Goal: Task Accomplishment & Management: Complete application form

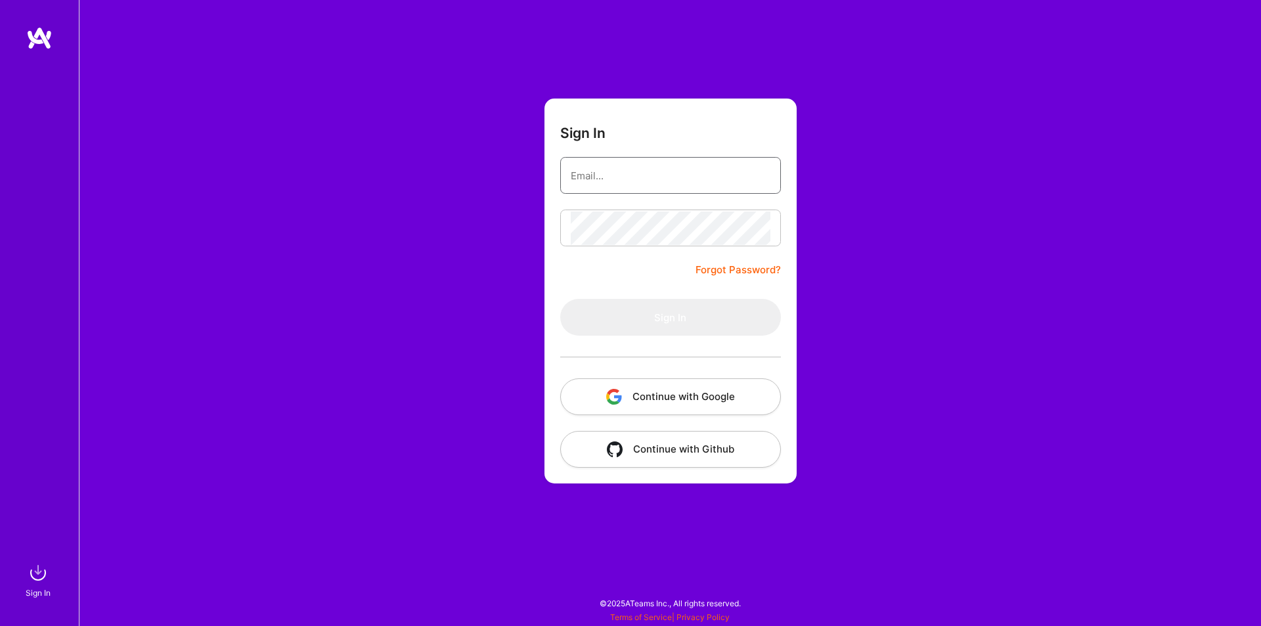
click at [654, 173] on input "email" at bounding box center [671, 176] width 200 height 34
type input "[EMAIL_ADDRESS][DOMAIN_NAME]"
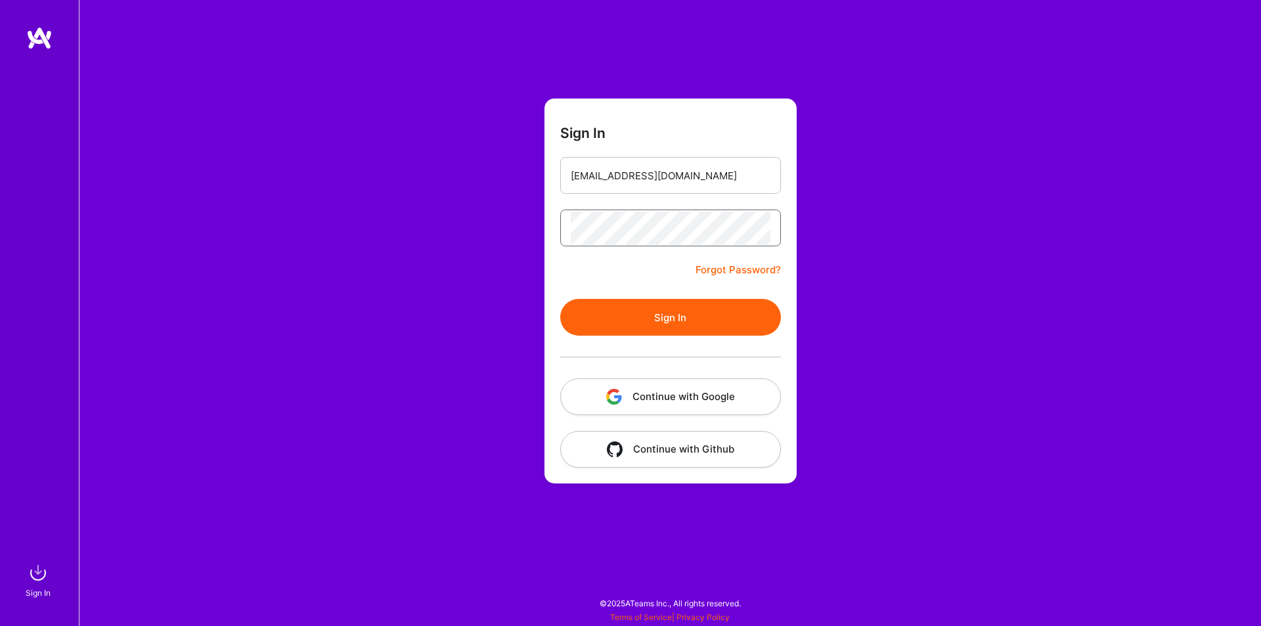
click at [560, 299] on button "Sign In" at bounding box center [670, 317] width 221 height 37
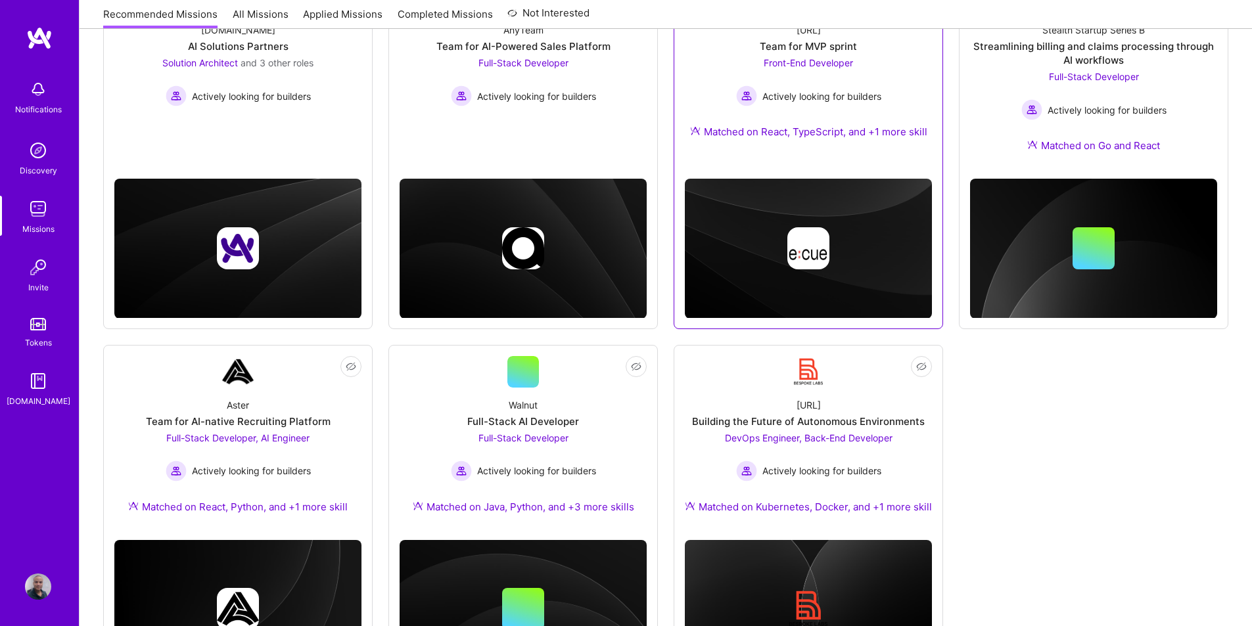
scroll to position [263, 0]
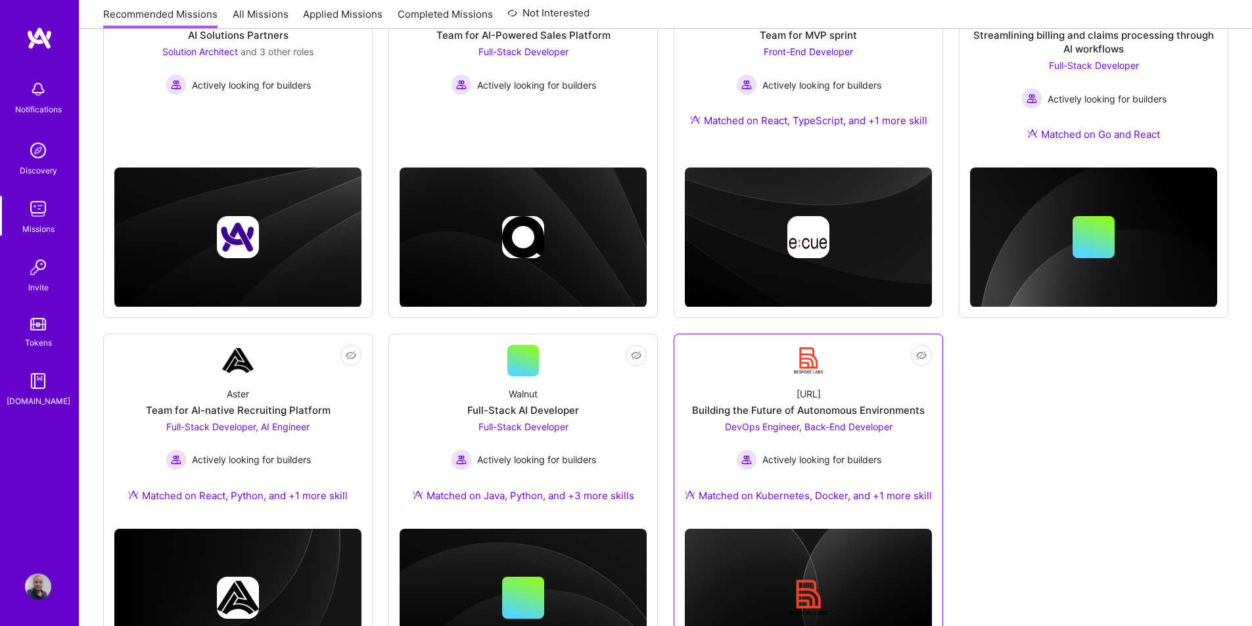
click at [808, 418] on div "[URL] Building the Future of Autonomous Environments DevOps Engineer, Back-End …" at bounding box center [808, 447] width 247 height 142
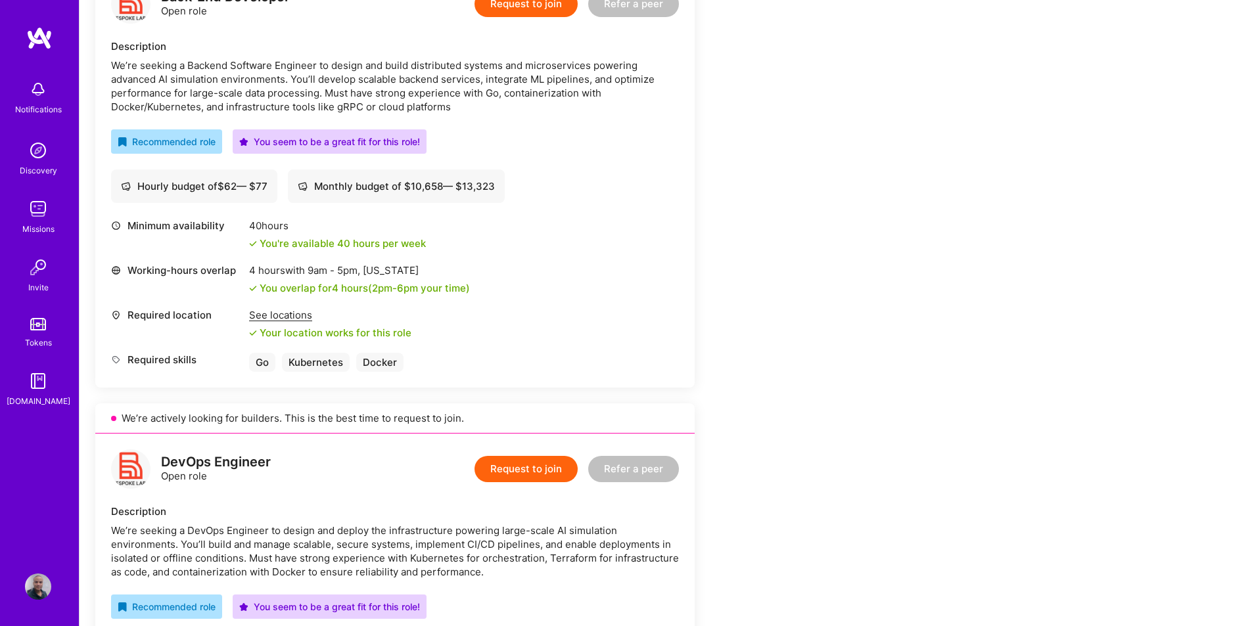
scroll to position [263, 0]
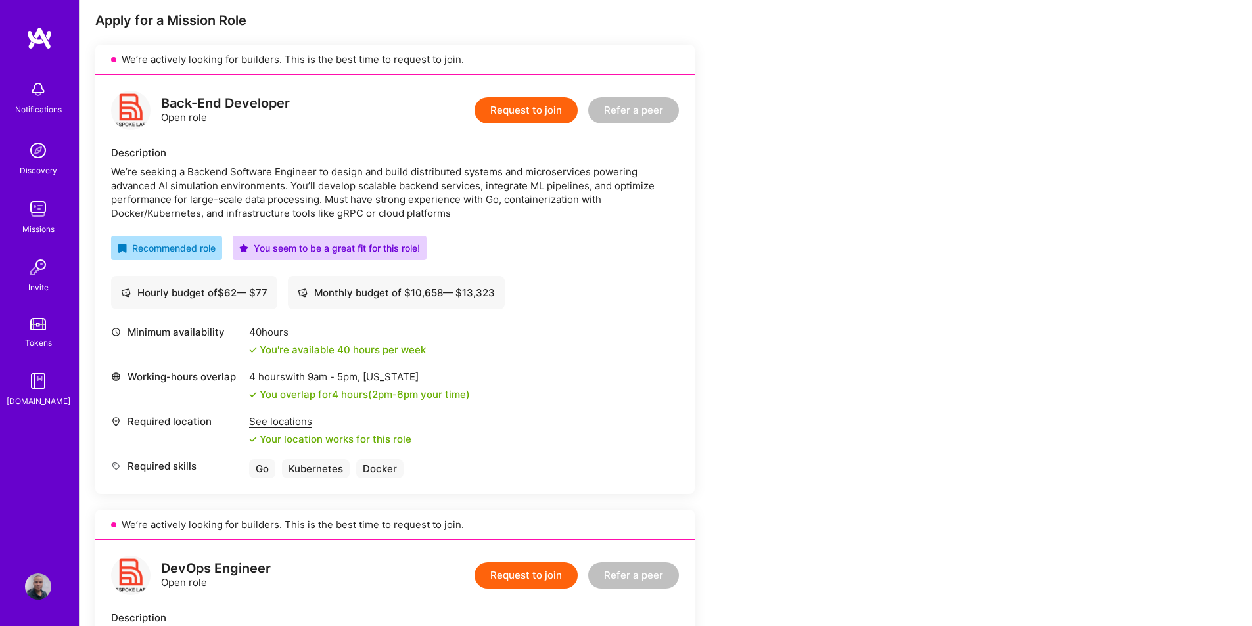
click at [516, 111] on button "Request to join" at bounding box center [525, 110] width 103 height 26
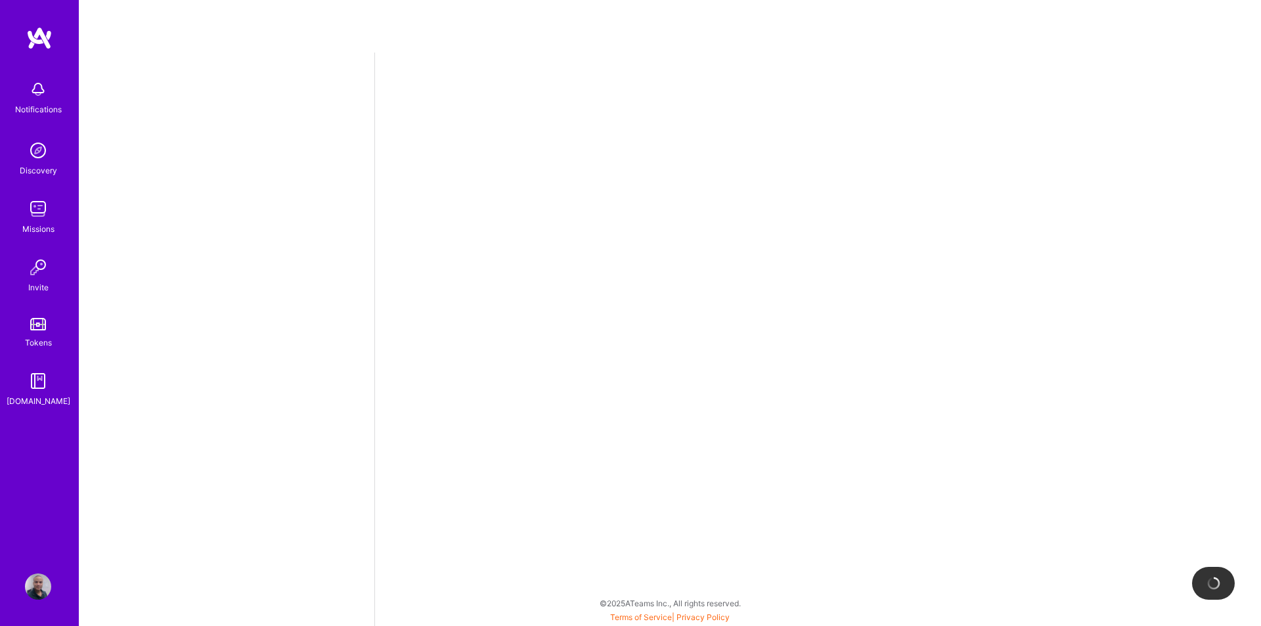
select select "BR"
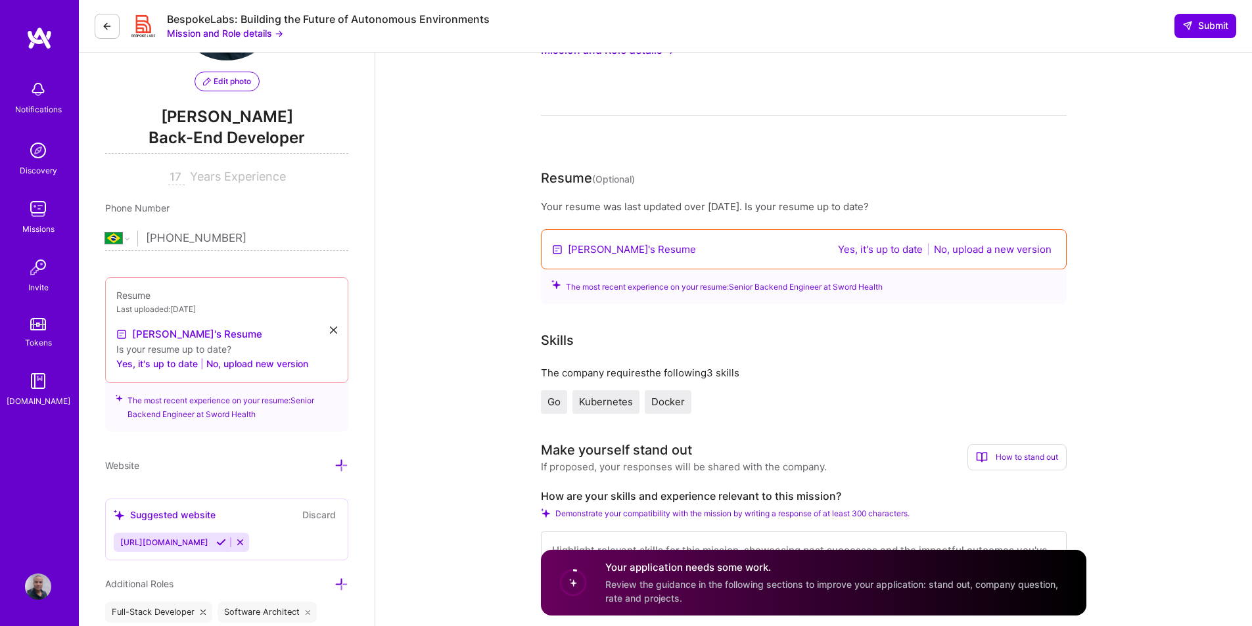
scroll to position [131, 0]
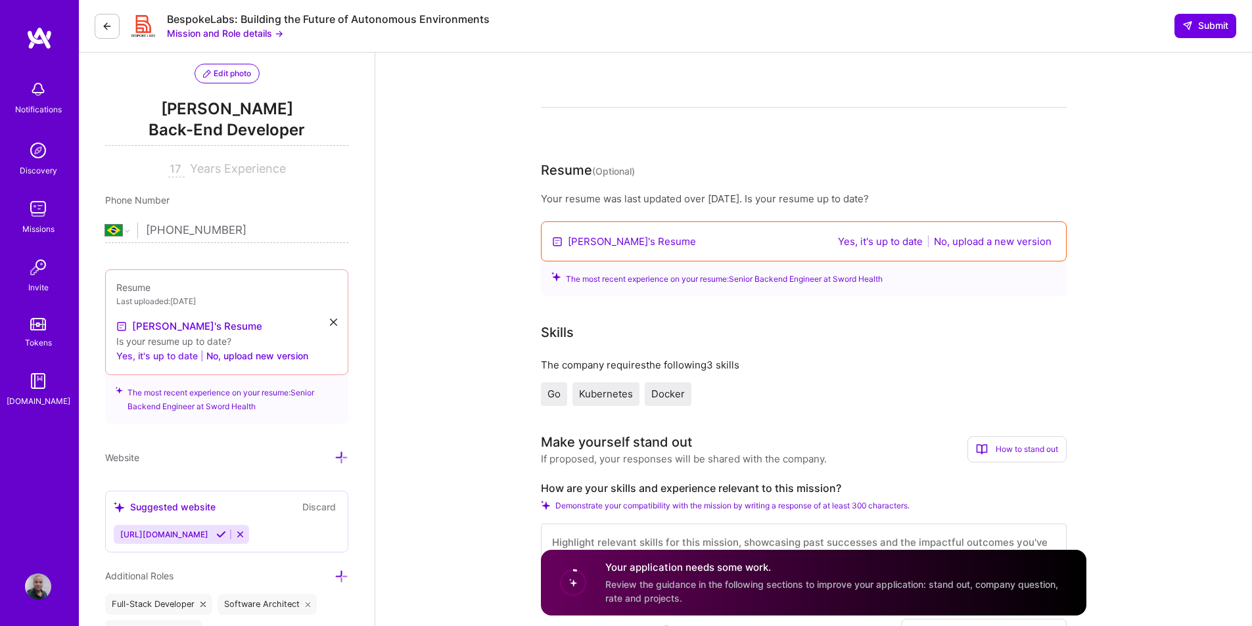
click at [134, 353] on button "Yes, it's up to date" at bounding box center [156, 356] width 81 height 16
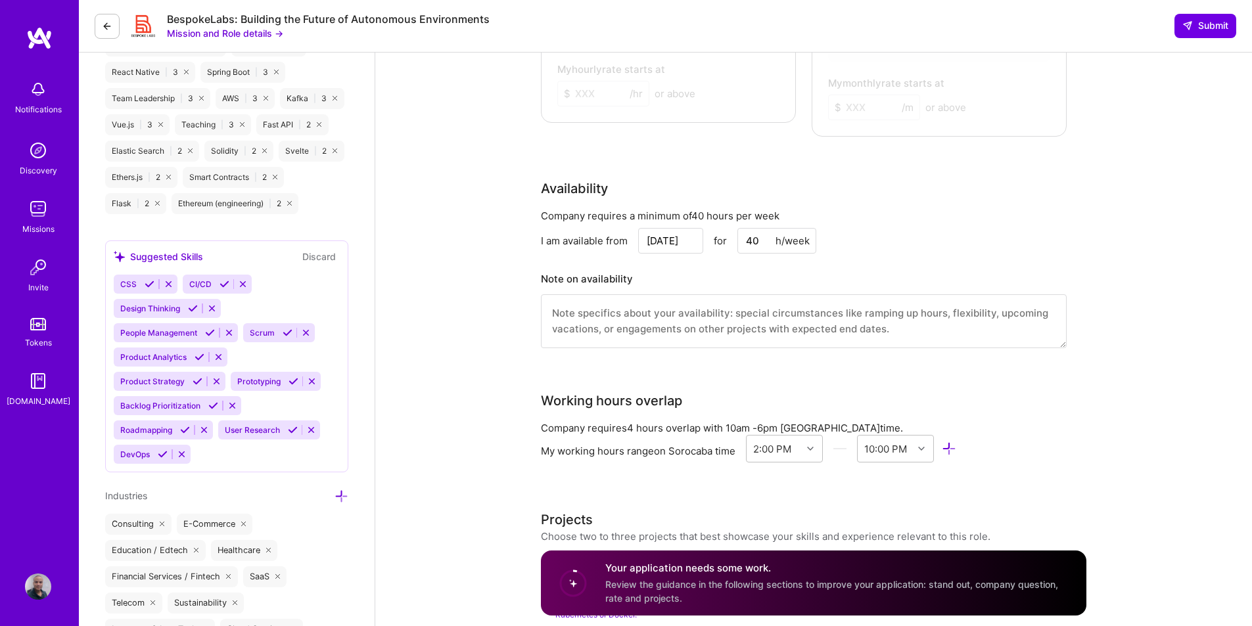
scroll to position [1183, 0]
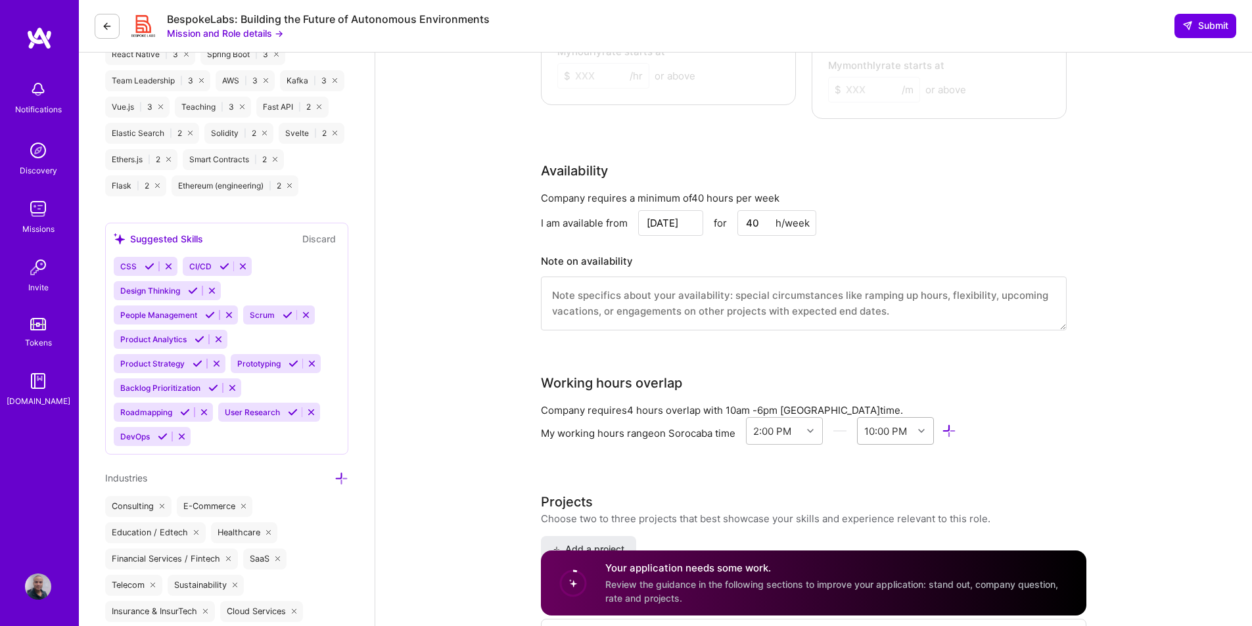
click at [922, 428] on icon at bounding box center [921, 431] width 7 height 7
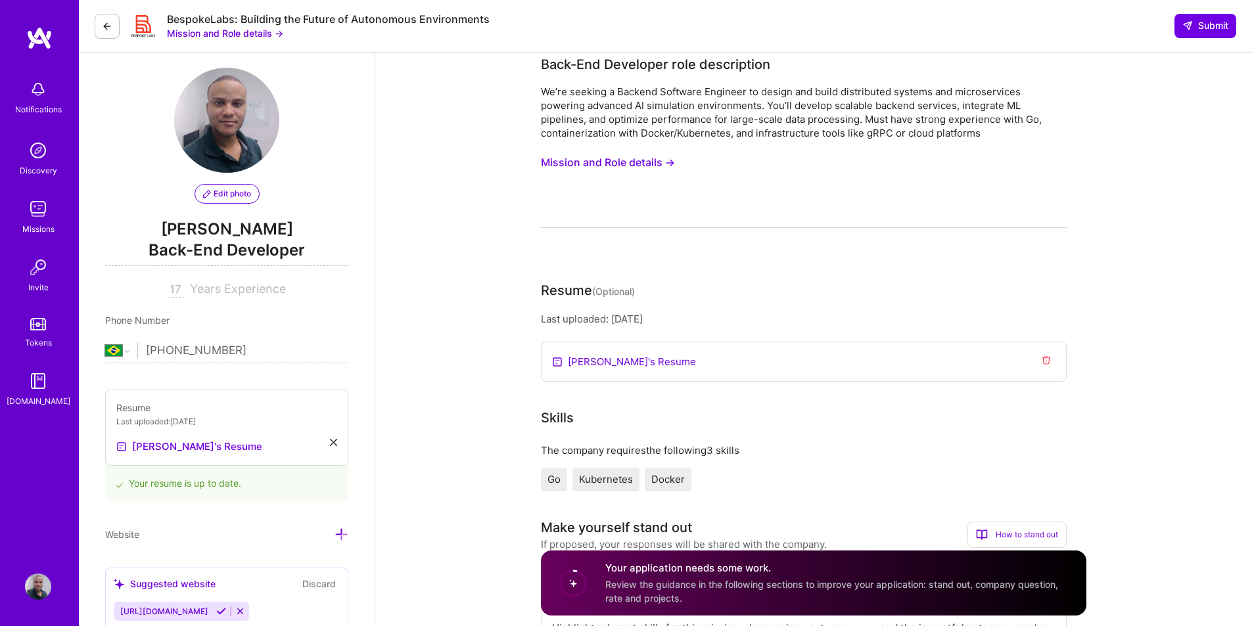
scroll to position [0, 0]
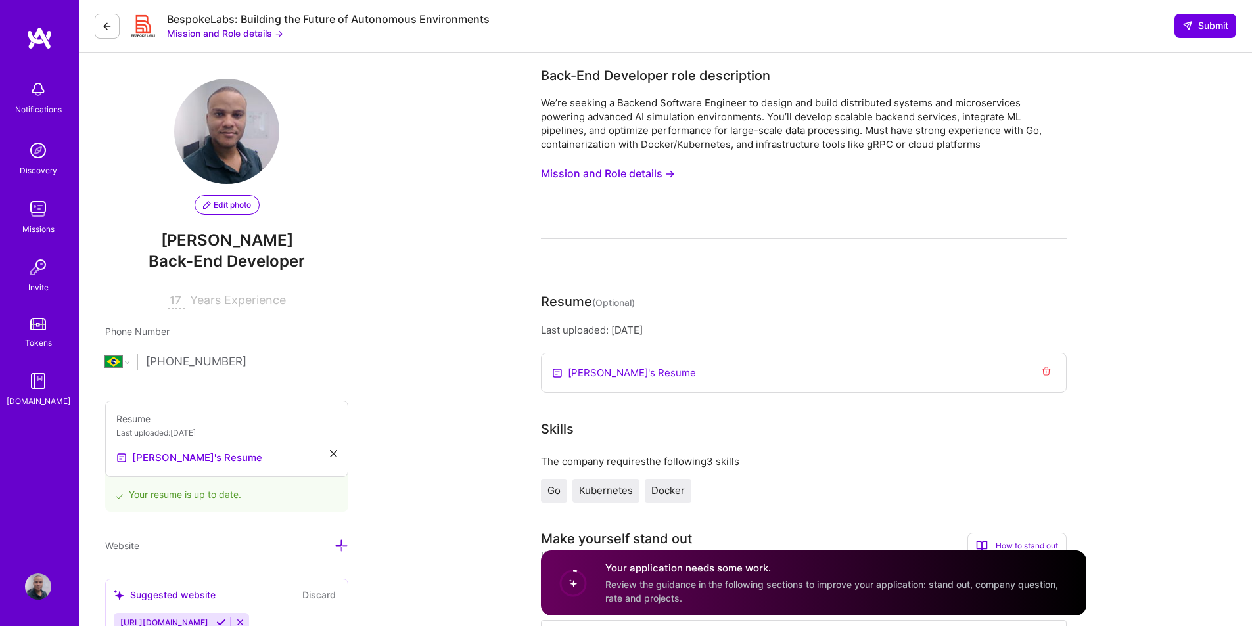
click at [598, 171] on button "Mission and Role details →" at bounding box center [608, 174] width 134 height 24
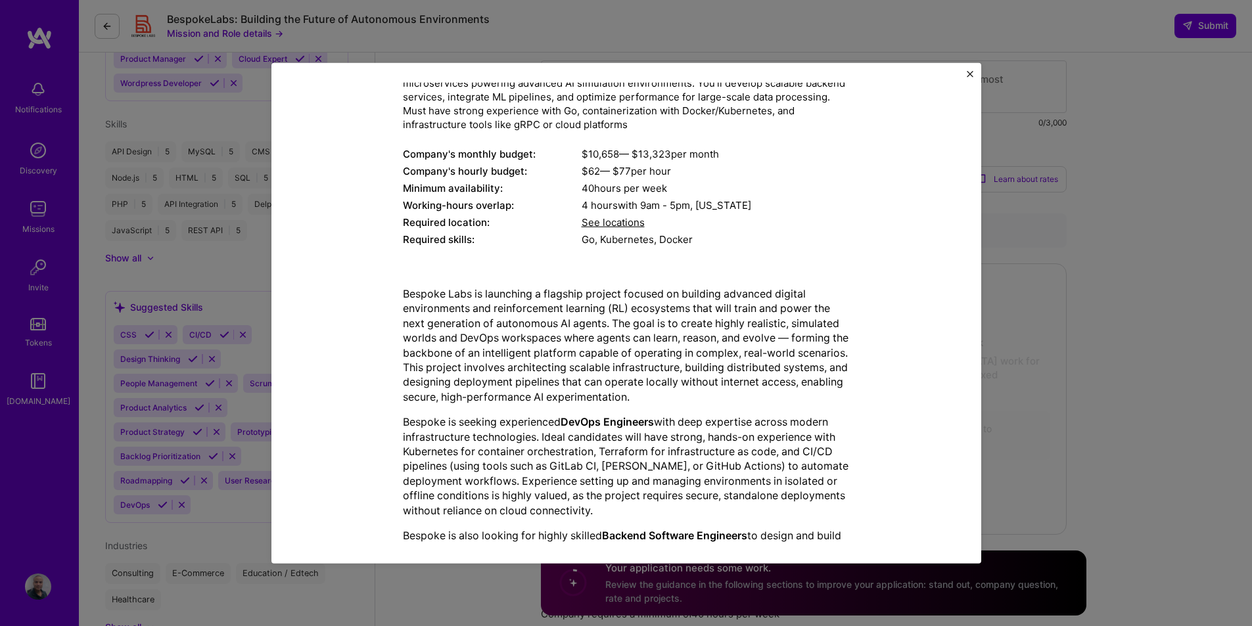
scroll to position [27, 0]
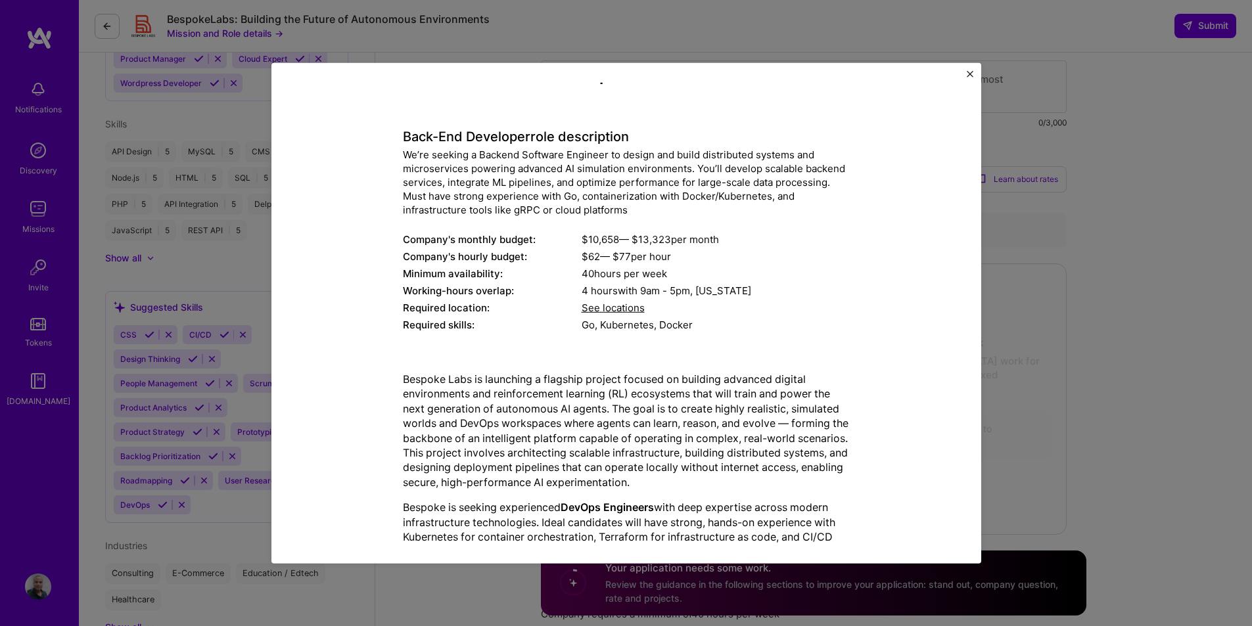
click at [966, 79] on button "Close" at bounding box center [969, 77] width 7 height 14
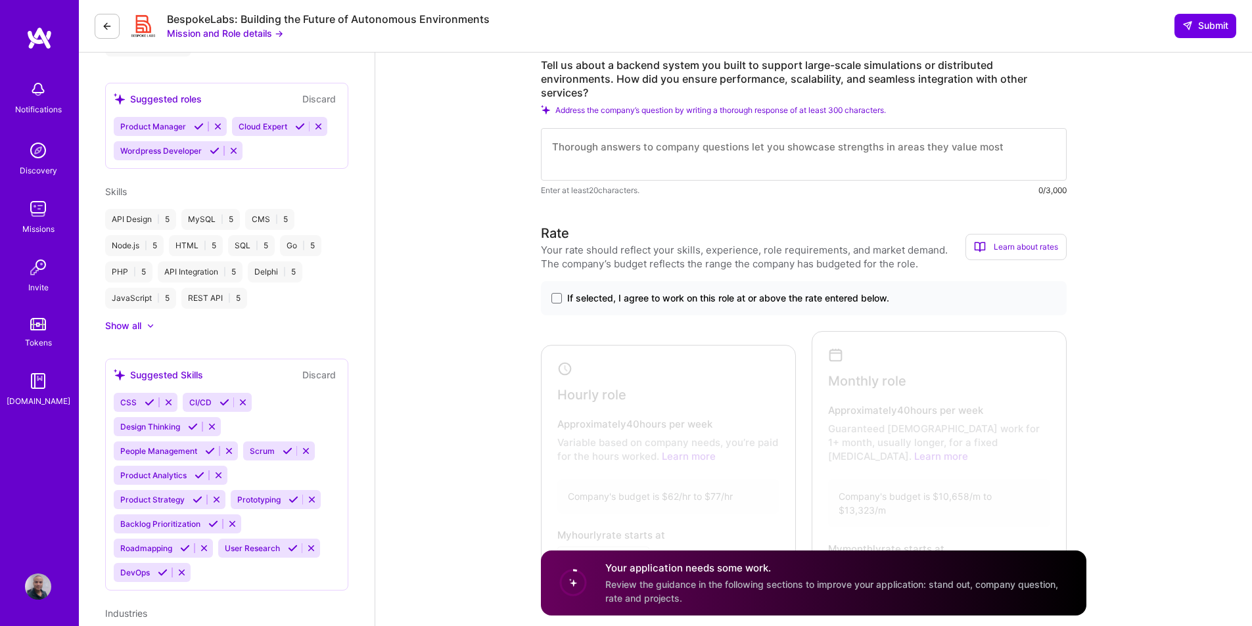
scroll to position [591, 0]
click at [561, 291] on span at bounding box center [556, 296] width 11 height 11
click at [0, 0] on input "If selected, I agree to work on this role at or above the rate entered below." at bounding box center [0, 0] width 0 height 0
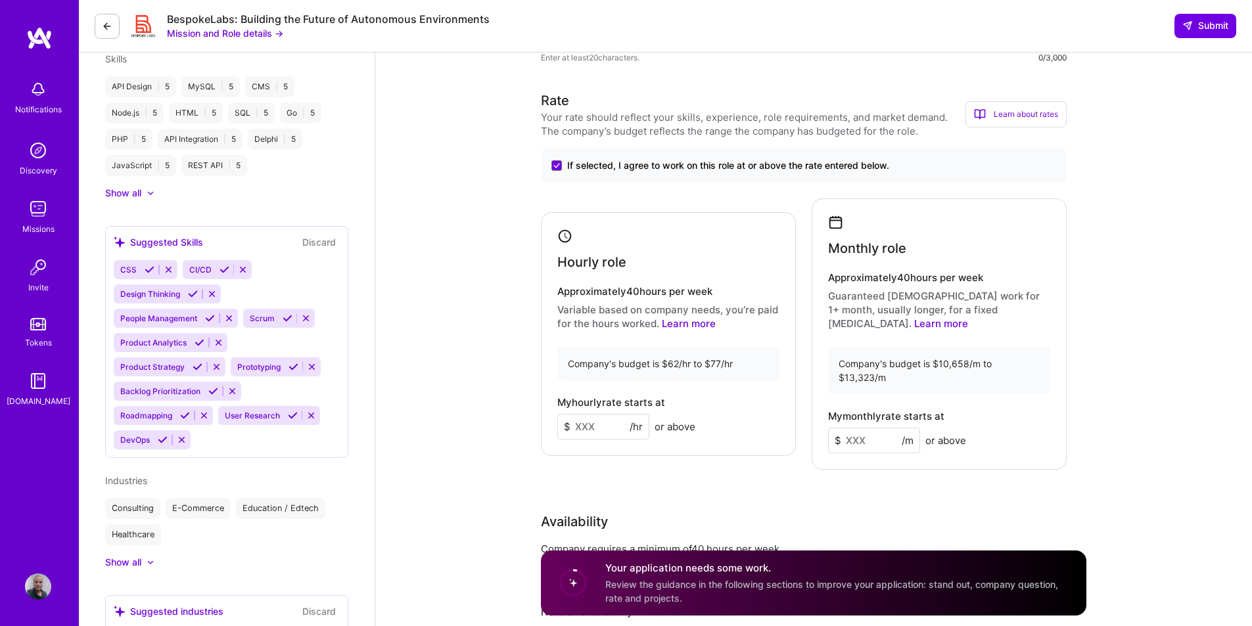
scroll to position [723, 0]
click at [603, 413] on input at bounding box center [603, 426] width 92 height 26
type input "65"
click at [889, 412] on div "Monthly role Approximately 40 hours per week Guaranteed [DEMOGRAPHIC_DATA] work…" at bounding box center [938, 333] width 255 height 271
click at [876, 427] on input at bounding box center [874, 440] width 92 height 26
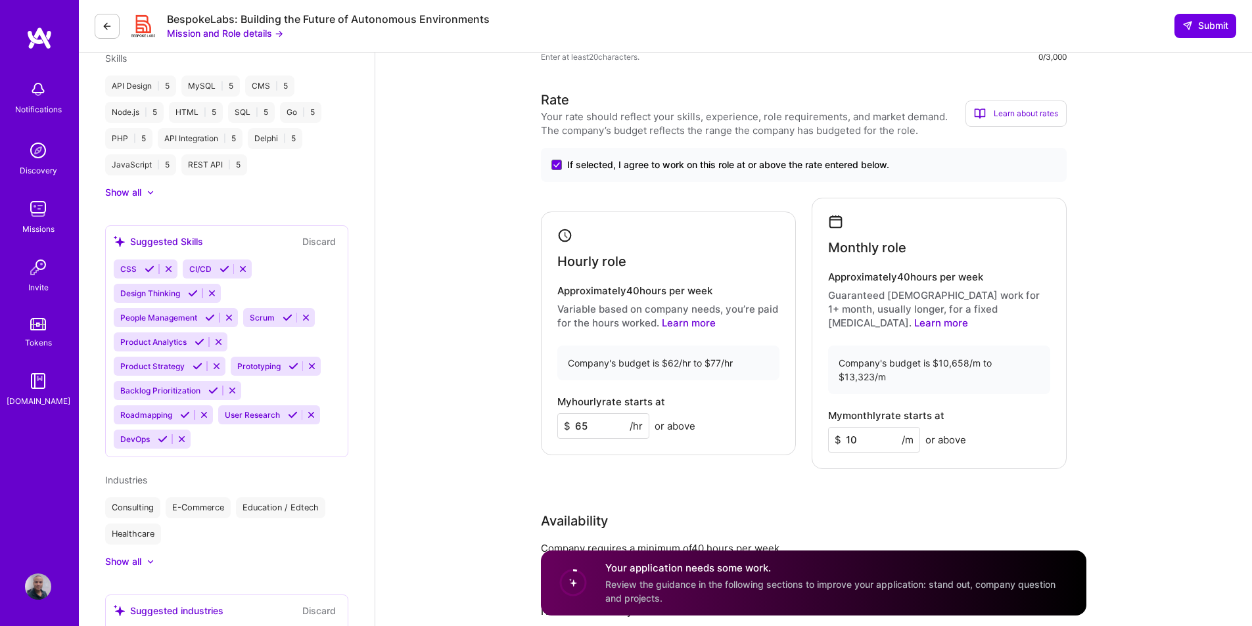
type input "1"
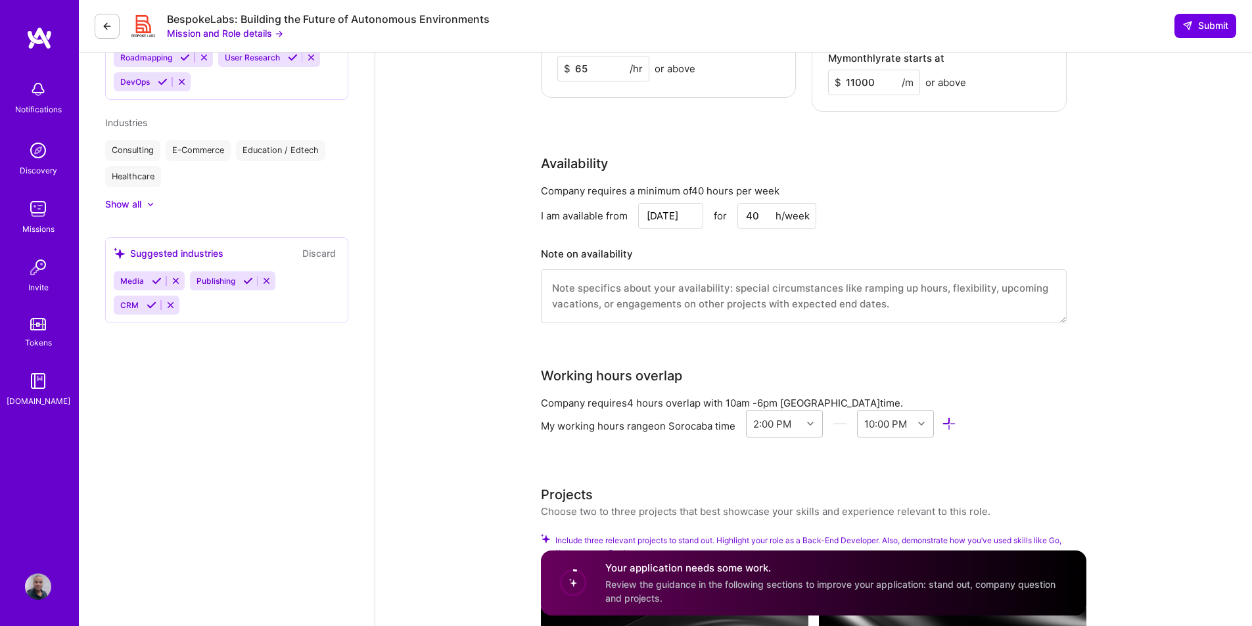
scroll to position [1117, 0]
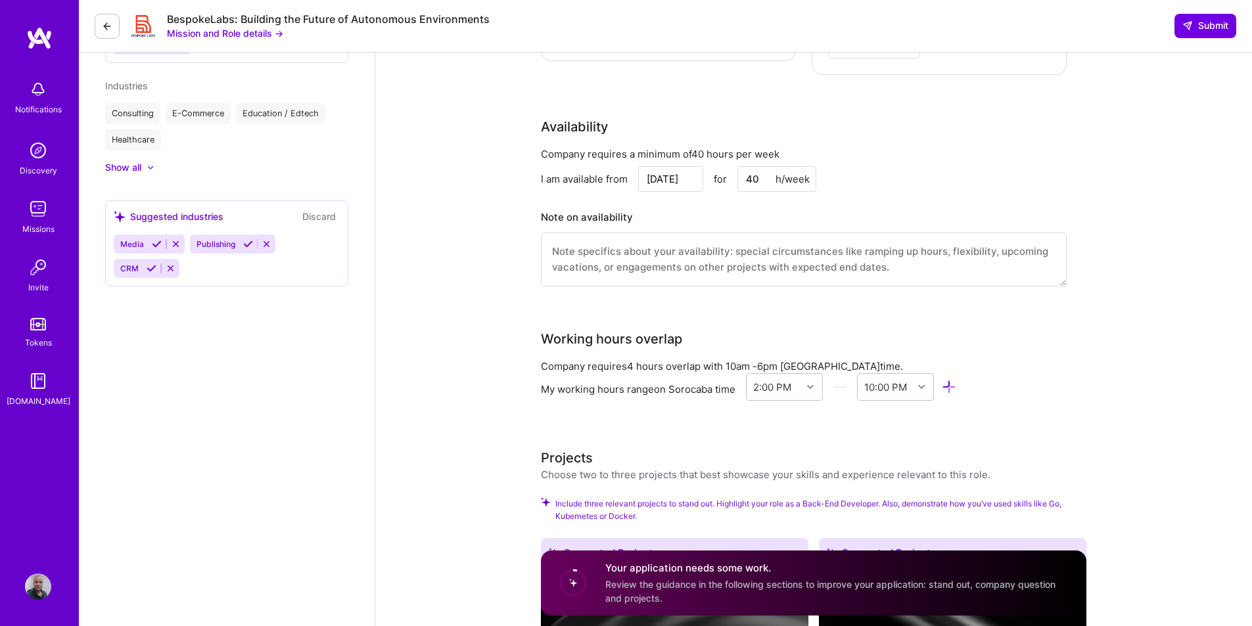
type input "11000"
click at [543, 468] on div "Choose two to three projects that best showcase your skills and experience rele…" at bounding box center [765, 475] width 449 height 14
drag, startPoint x: 543, startPoint y: 435, endPoint x: 1007, endPoint y: 435, distance: 463.8
click at [1007, 448] on div "Projects Choose two to three projects that best showcase your skills and experi…" at bounding box center [813, 465] width 545 height 34
